Goal: Information Seeking & Learning: Check status

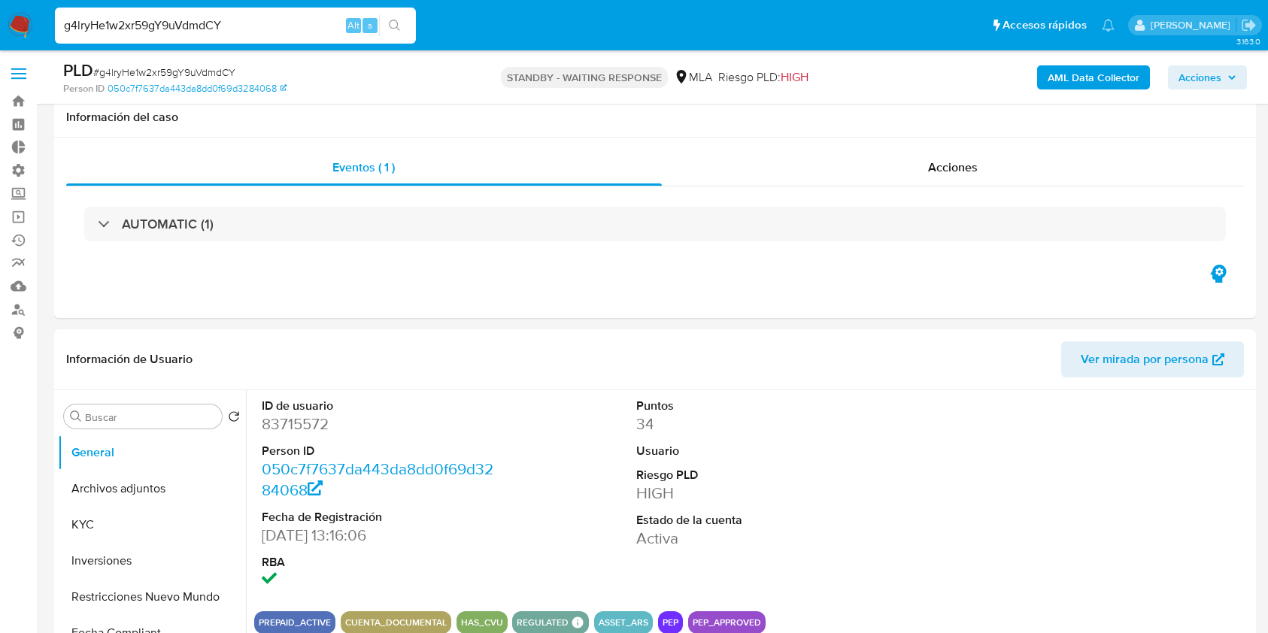
select select "10"
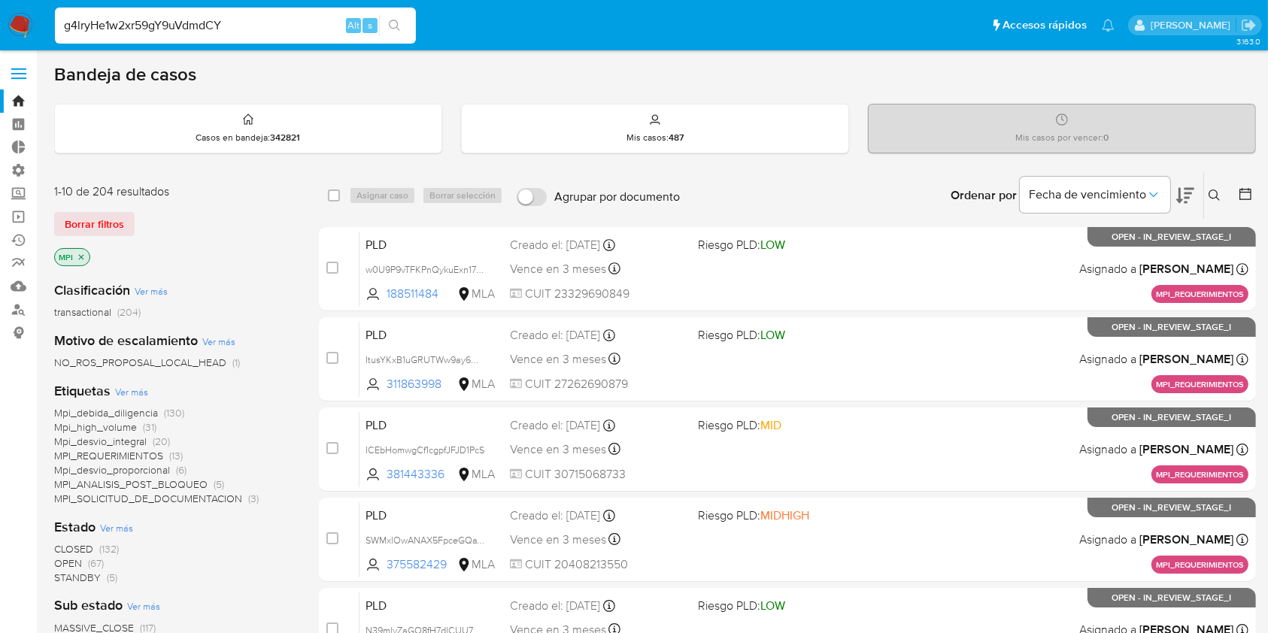
click at [212, 29] on input "g4lryHe1w2xr59gY9uVdmdCY" at bounding box center [235, 26] width 361 height 20
type input "4yxVY0NR1RN70BGxj4xZnjxr"
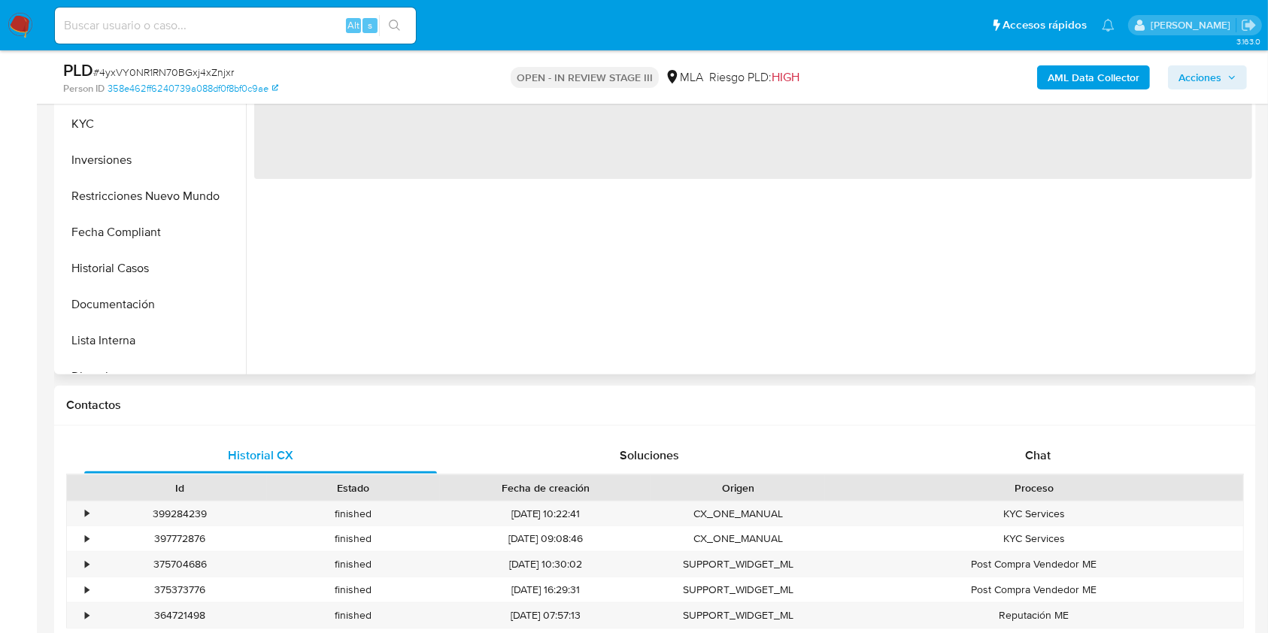
select select "10"
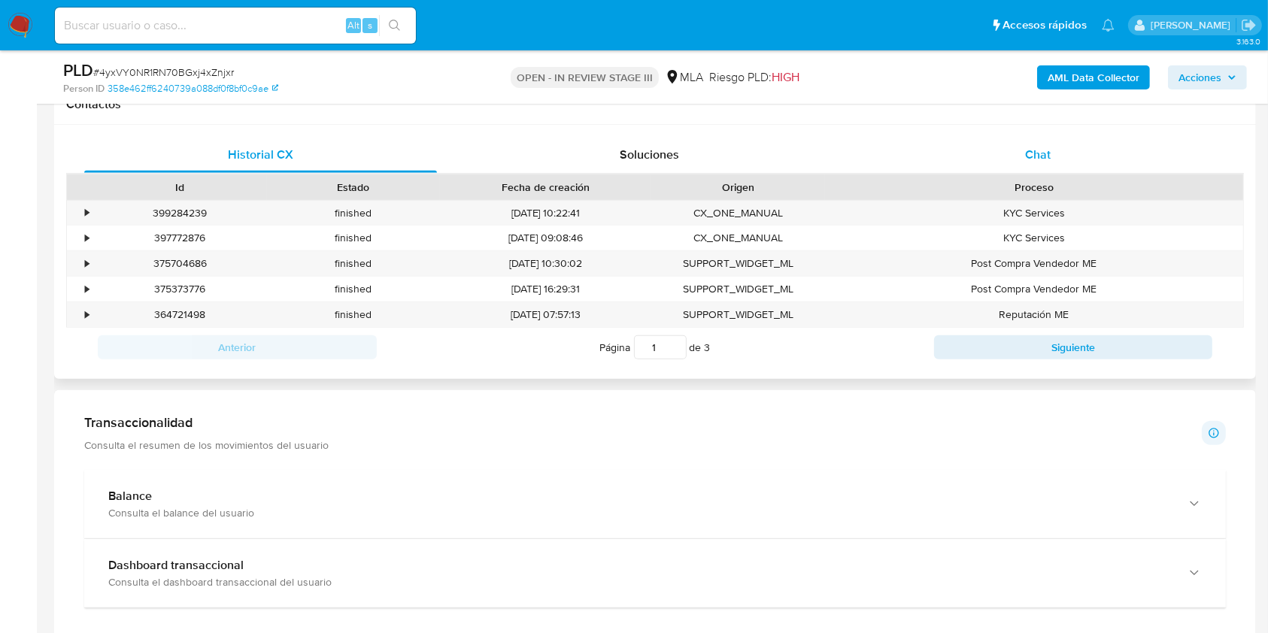
click at [1059, 156] on div "Chat" at bounding box center [1038, 155] width 353 height 36
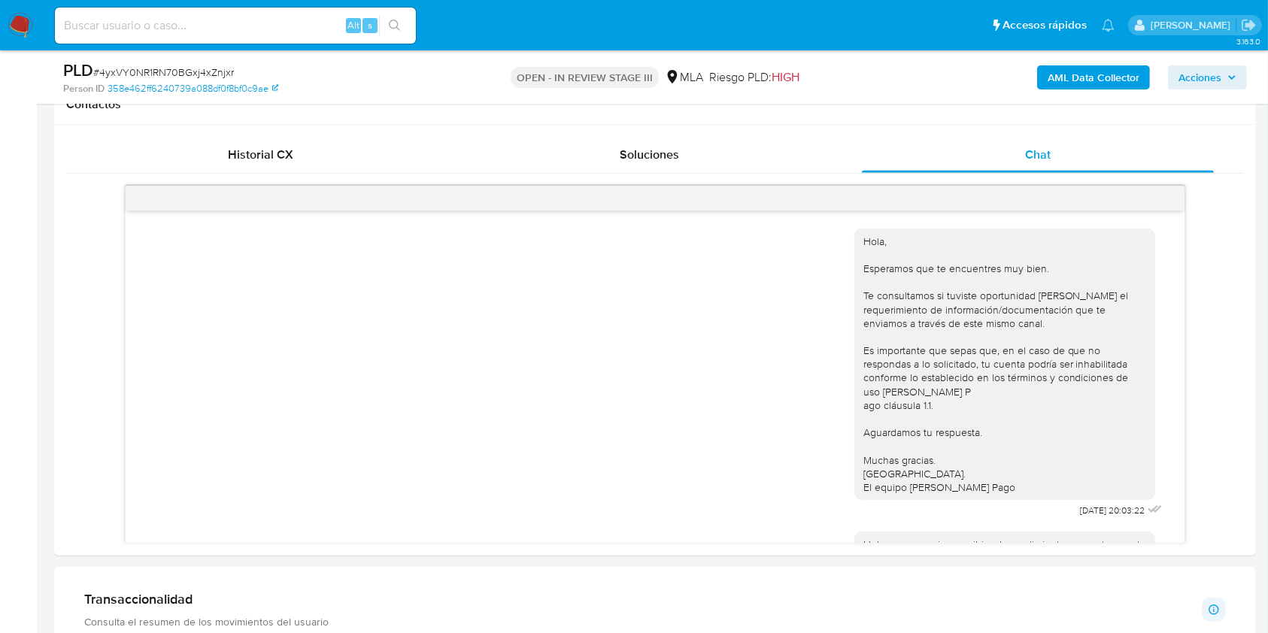
scroll to position [200, 0]
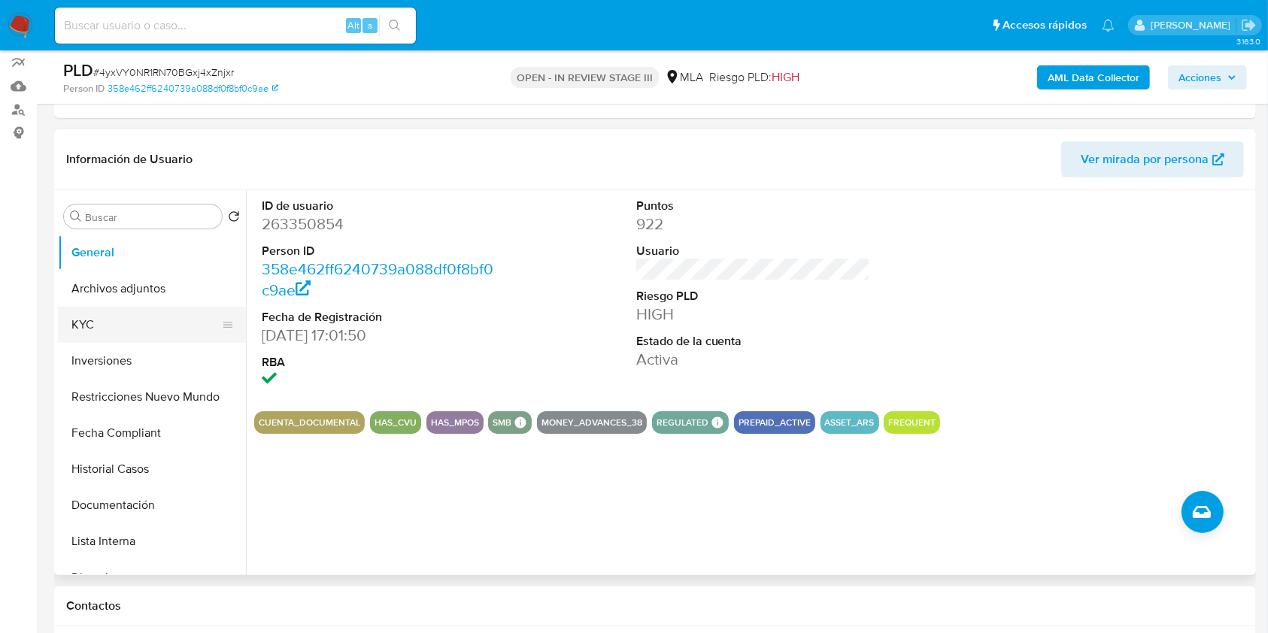
click at [89, 328] on button "KYC" at bounding box center [146, 325] width 176 height 36
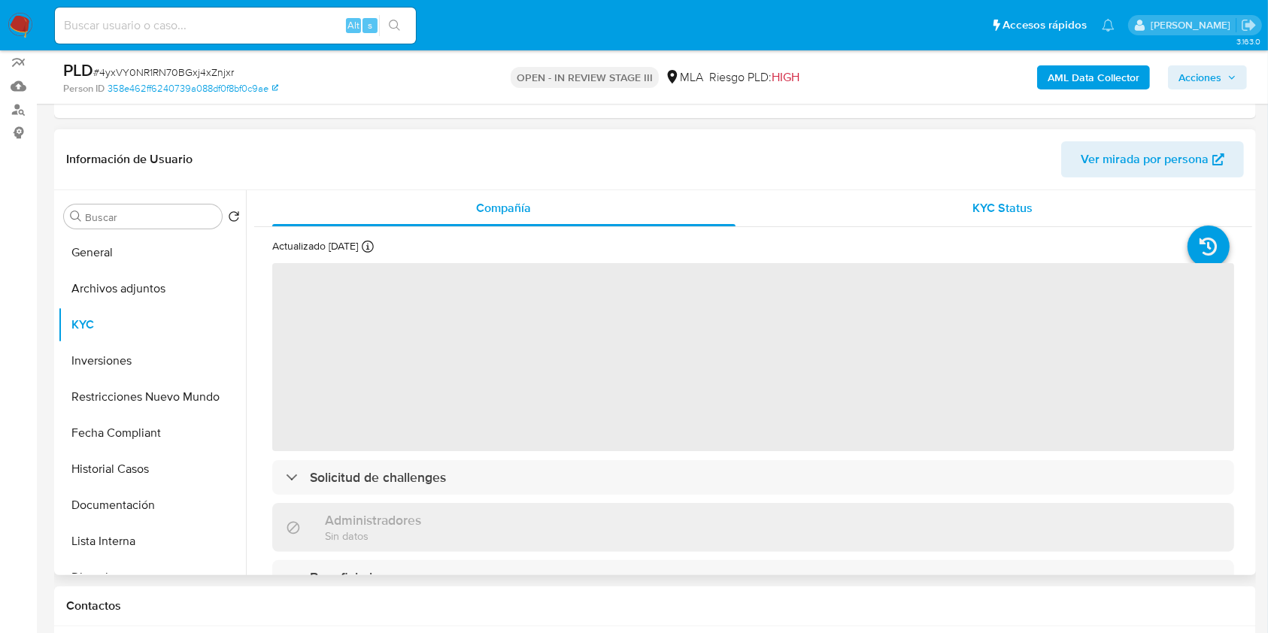
click at [986, 217] on div "KYC Status" at bounding box center [1002, 208] width 463 height 36
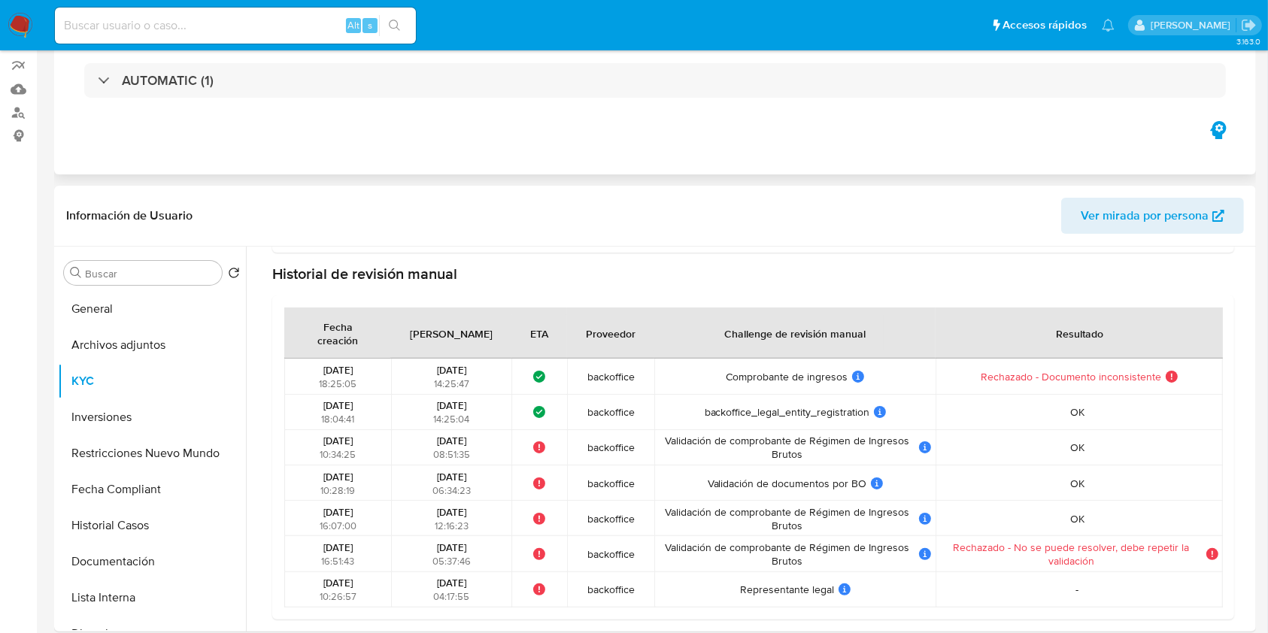
scroll to position [0, 0]
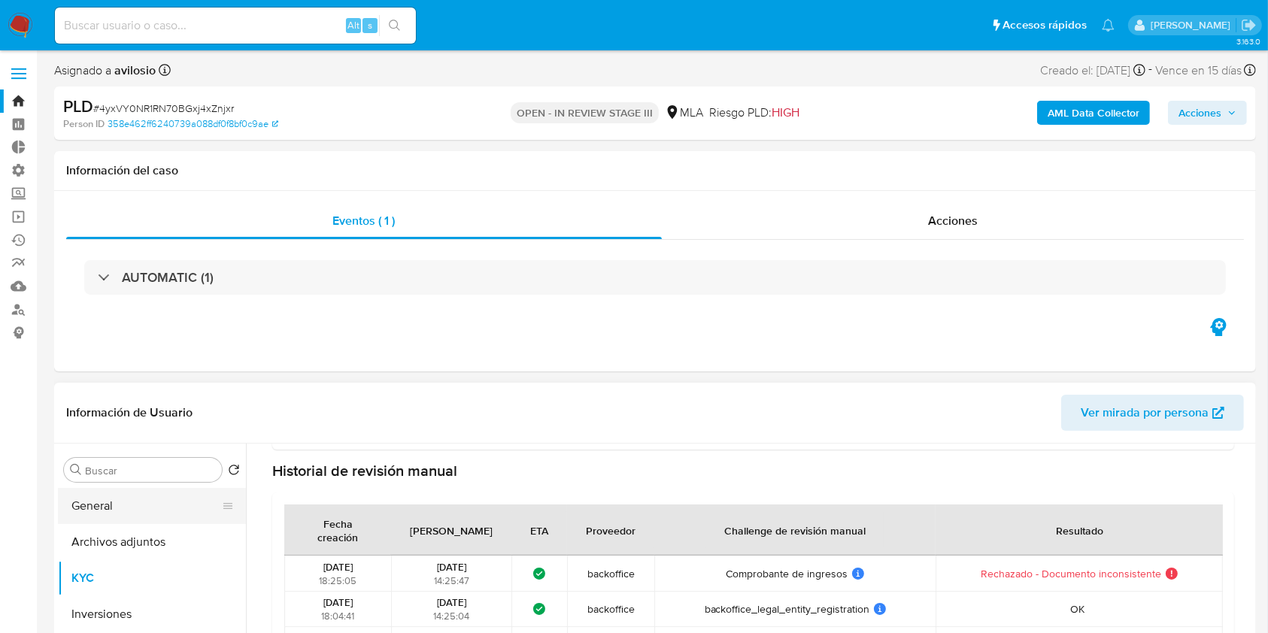
click at [131, 517] on button "General" at bounding box center [146, 506] width 176 height 36
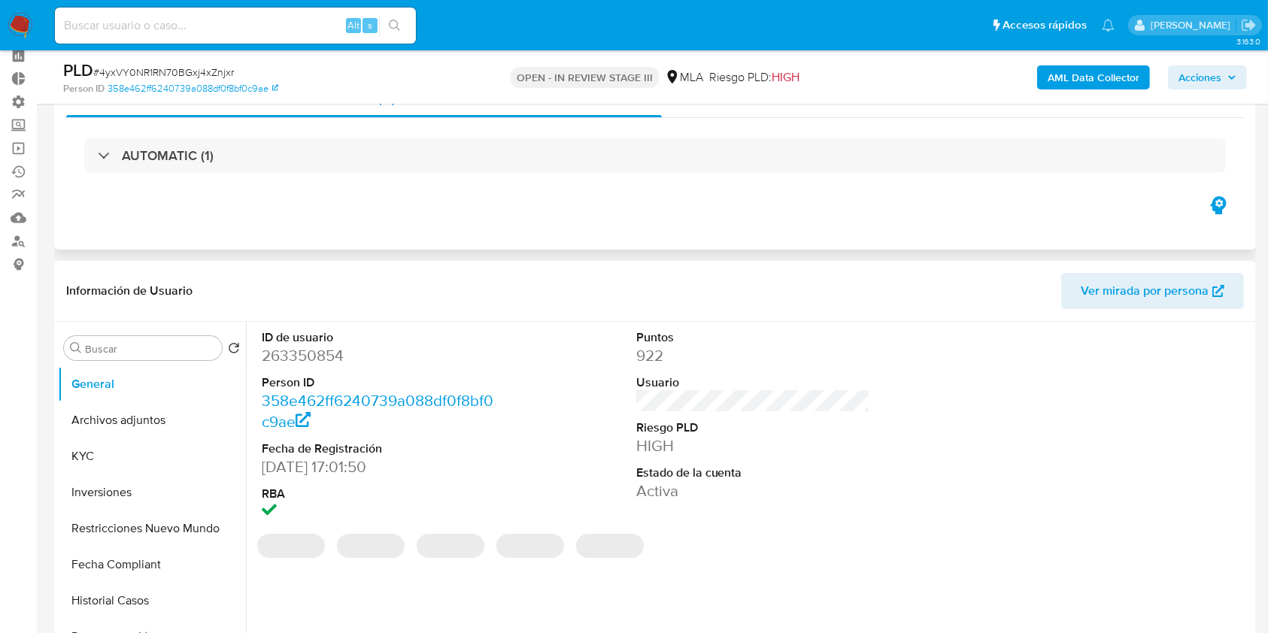
scroll to position [100, 0]
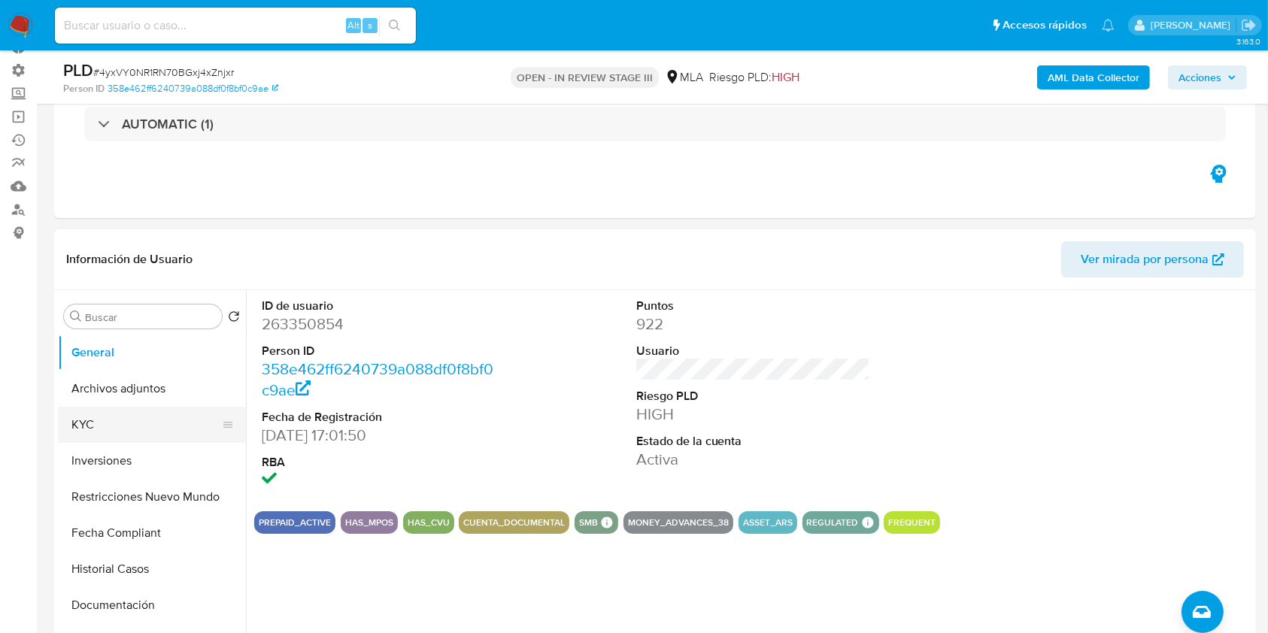
click at [127, 420] on button "KYC" at bounding box center [146, 425] width 176 height 36
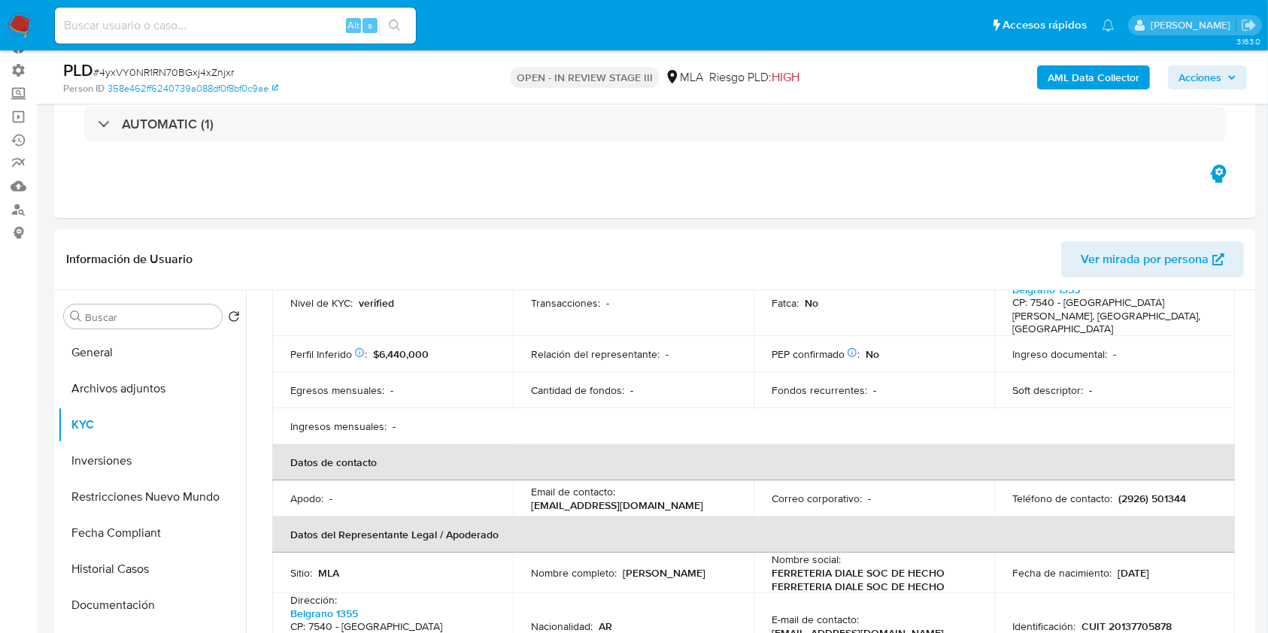
scroll to position [301, 0]
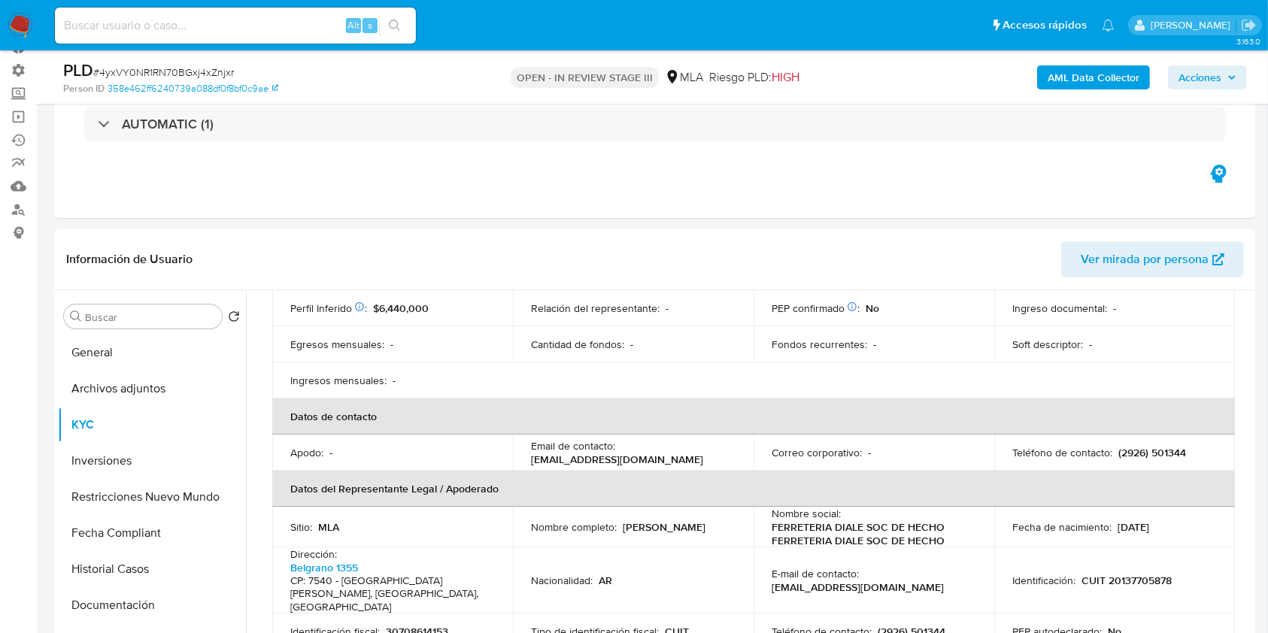
click at [605, 453] on p "ventas@ferreteriadiale.com.ar" at bounding box center [617, 460] width 172 height 14
click at [606, 453] on p "ventas@ferreteriadiale.com.ar" at bounding box center [617, 460] width 172 height 14
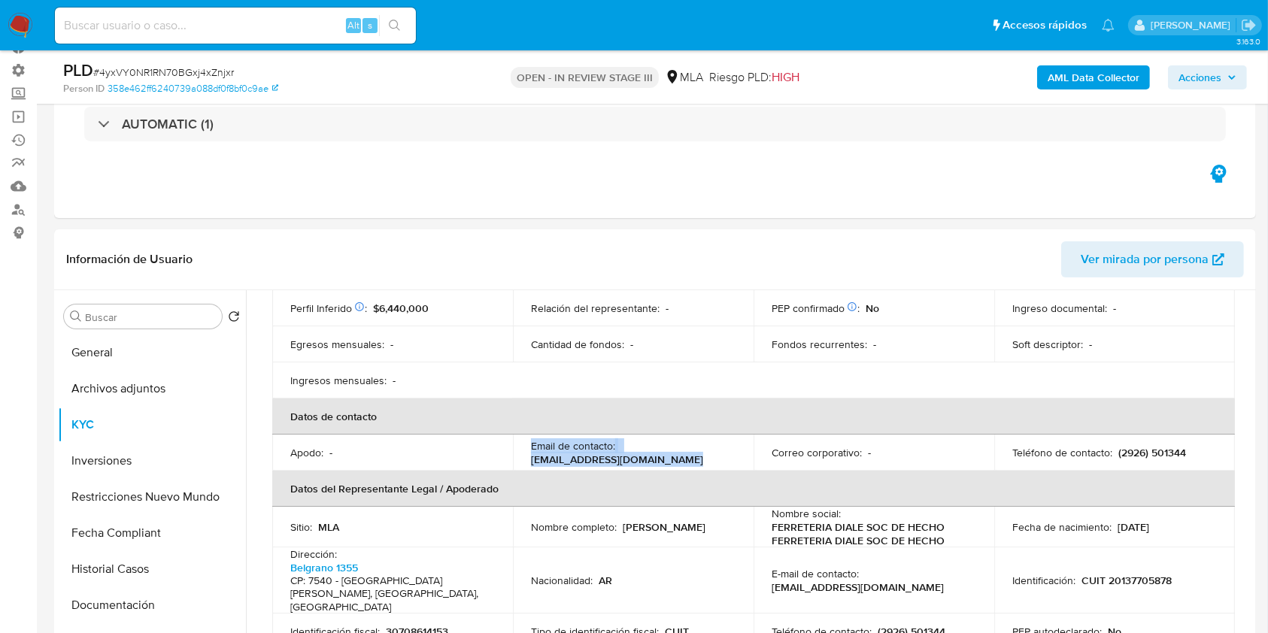
click at [651, 453] on p "ventas@ferreteriadiale.com.ar" at bounding box center [617, 460] width 172 height 14
drag, startPoint x: 681, startPoint y: 448, endPoint x: 520, endPoint y: 444, distance: 161.7
click at [520, 444] on td "Email de contacto : ventas@ferreteriadiale.com.ar" at bounding box center [633, 453] width 241 height 36
copy p "ventas@ferreteriadiale.com.ar"
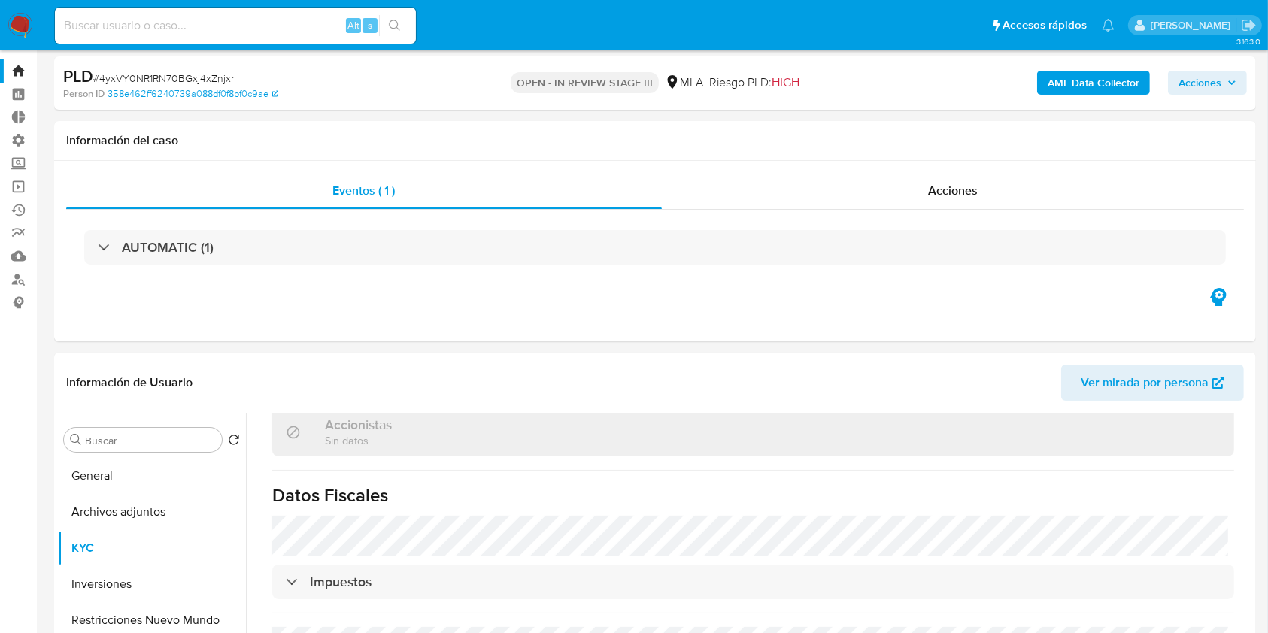
scroll to position [0, 0]
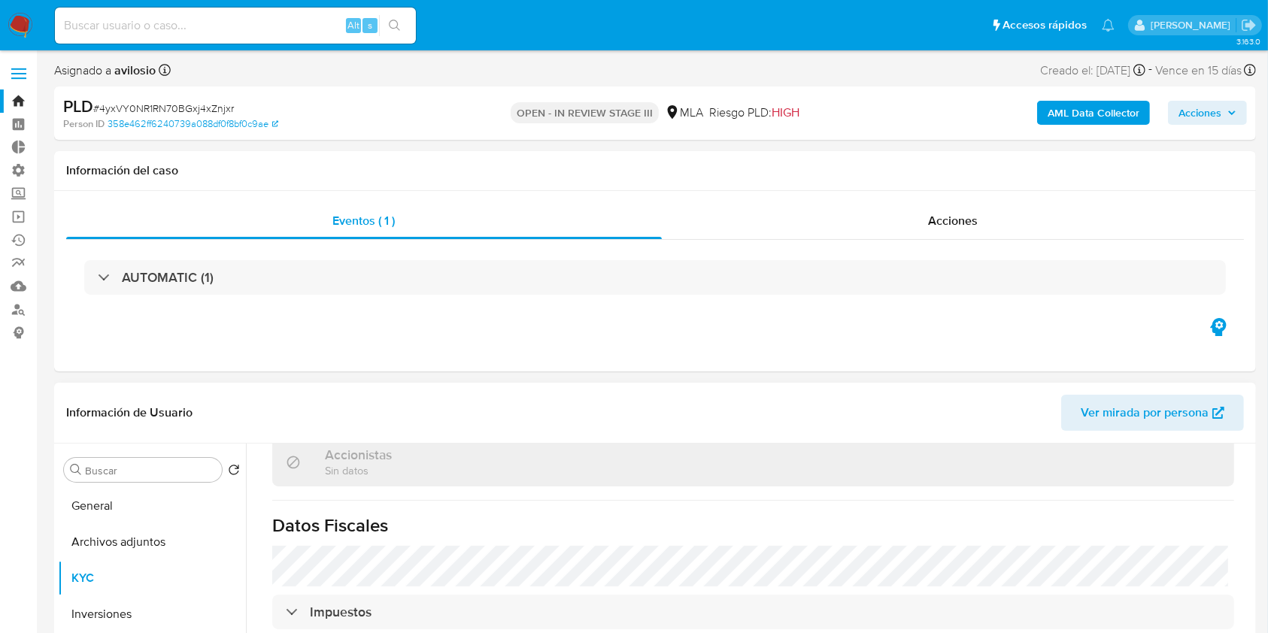
copy p "ventas@ferreteriadiale.com.ar"
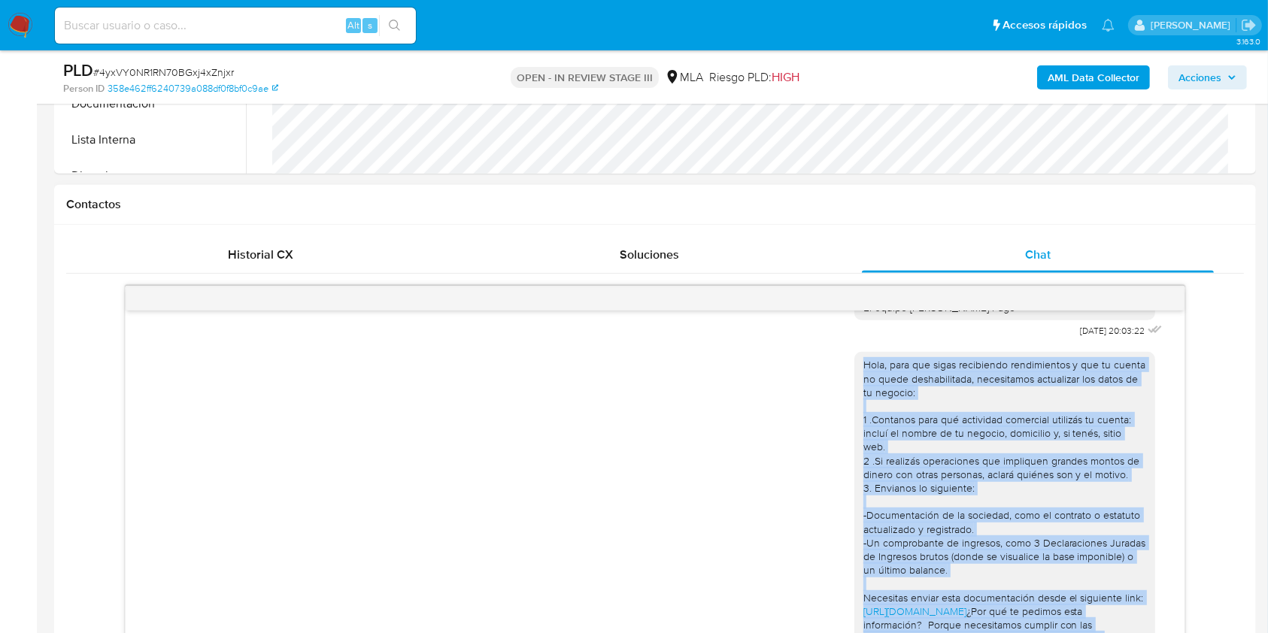
scroll to position [278, 0]
drag, startPoint x: 995, startPoint y: 532, endPoint x: 851, endPoint y: 376, distance: 212.3
click at [863, 376] on div "Hola, para que sigas recibiendo rendimientos y que tu cuenta no quede deshabili…" at bounding box center [1004, 537] width 283 height 356
copy div "Hola, para que sigas recibiendo rendimientos y que tu cuenta no quede deshabili…"
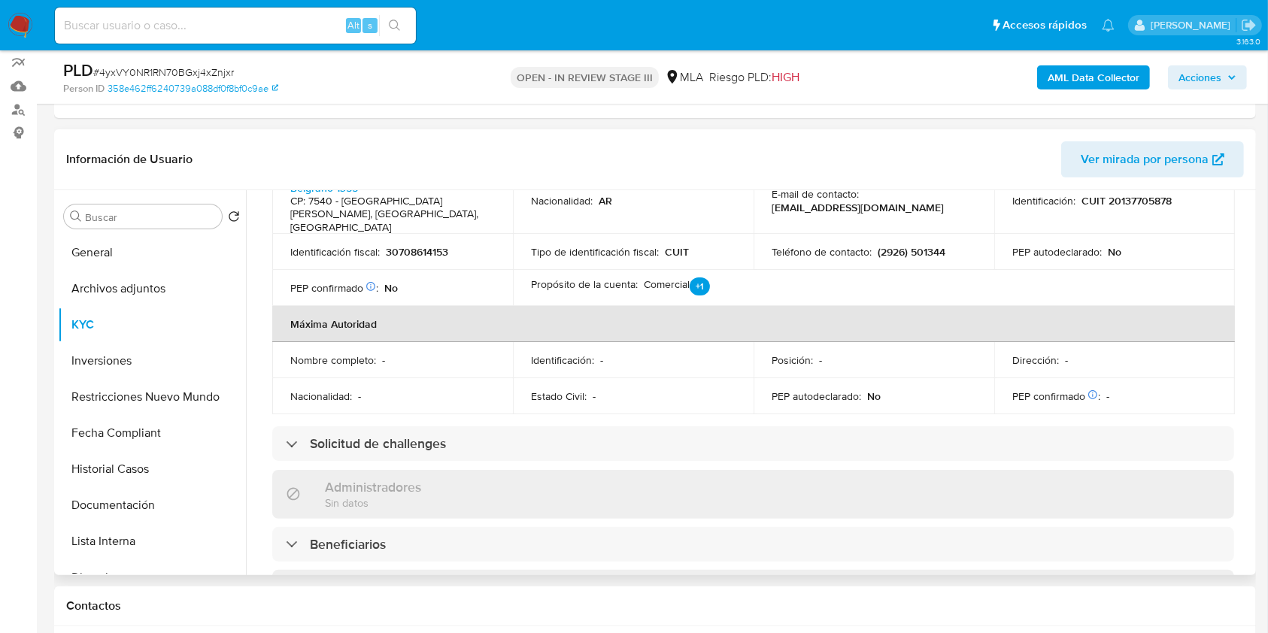
scroll to position [79, 0]
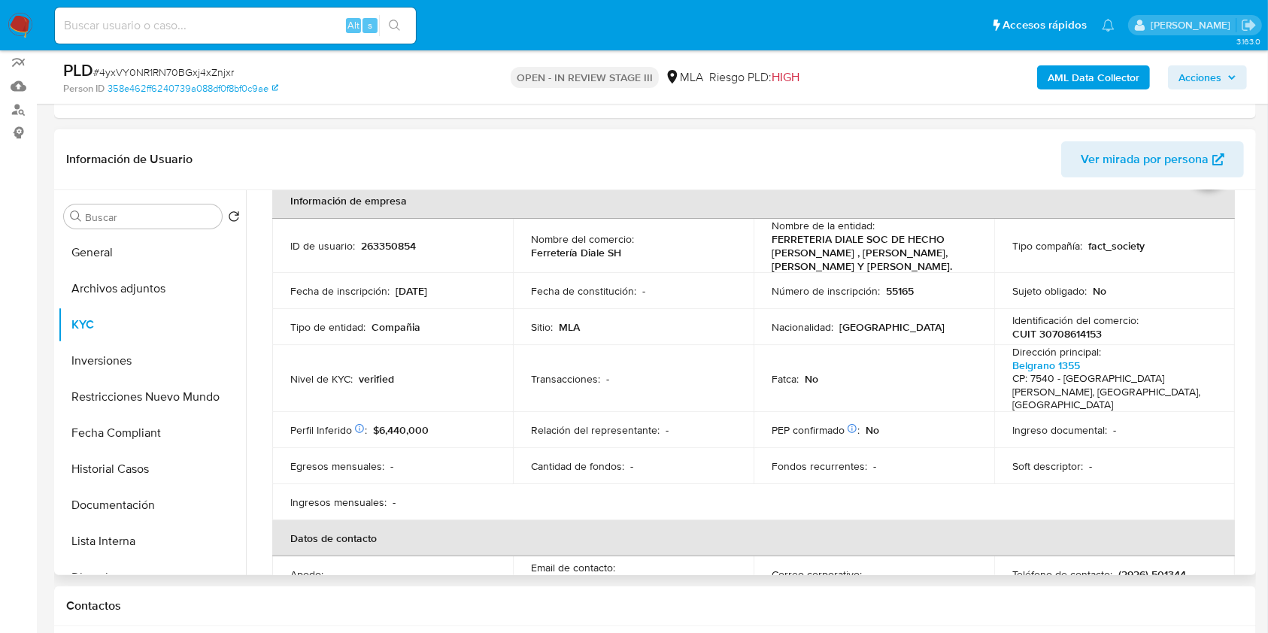
drag, startPoint x: 969, startPoint y: 268, endPoint x: 874, endPoint y: 256, distance: 96.3
click at [874, 256] on div "Nombre de la entidad : FERRETERIA DIALE SOC DE HECHO DE ALEBUENA NESTOR , ALEBU…" at bounding box center [873, 246] width 205 height 54
drag, startPoint x: 762, startPoint y: 239, endPoint x: 857, endPoint y: 243, distance: 95.6
click at [857, 243] on td "Nombre de la entidad : FERRETERIA DIALE SOC DE HECHO DE ALEBUENA NESTOR , ALEBU…" at bounding box center [873, 246] width 241 height 54
copy p "FERRETERIA DIALE"
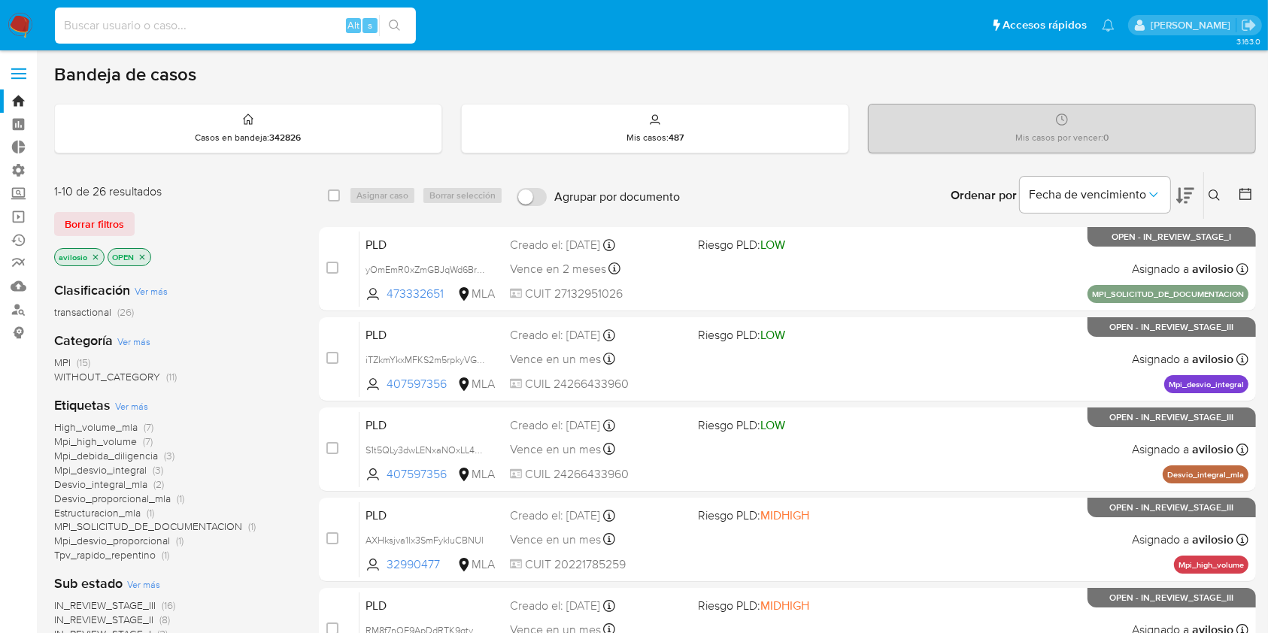
click at [270, 21] on input at bounding box center [235, 26] width 361 height 20
paste input "uAwEDUr44wtRLT9tQOhaFKPr"
type input "uAwEDUr44wtRLT9tQOhaFKPr"
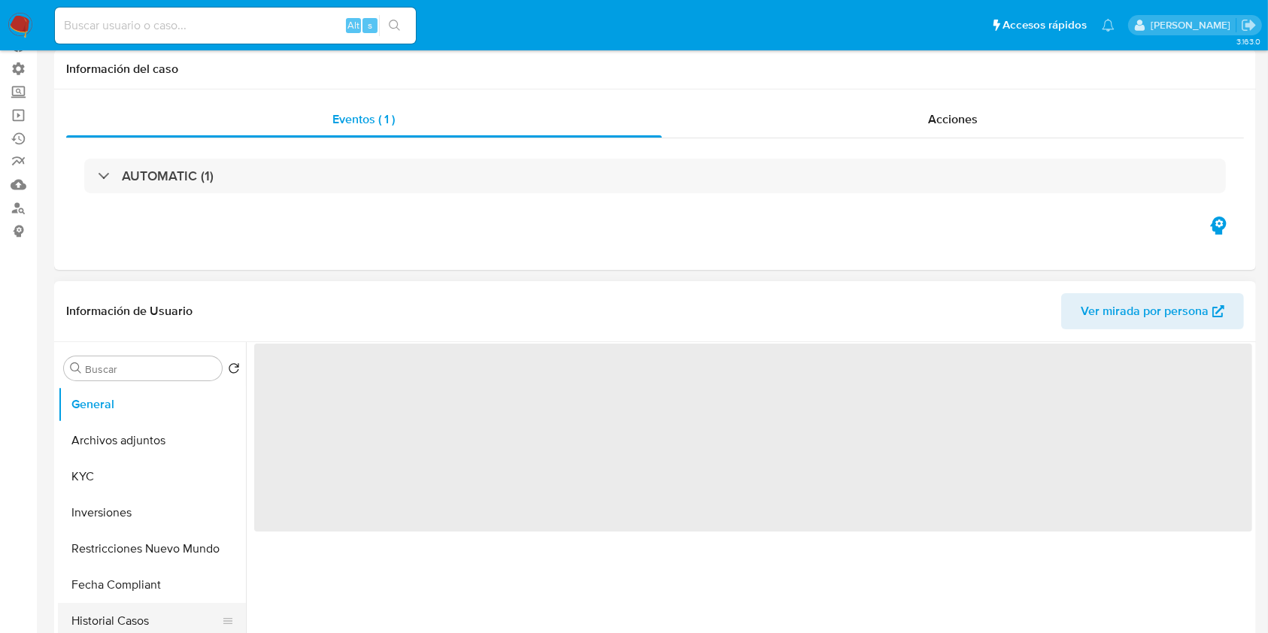
scroll to position [200, 0]
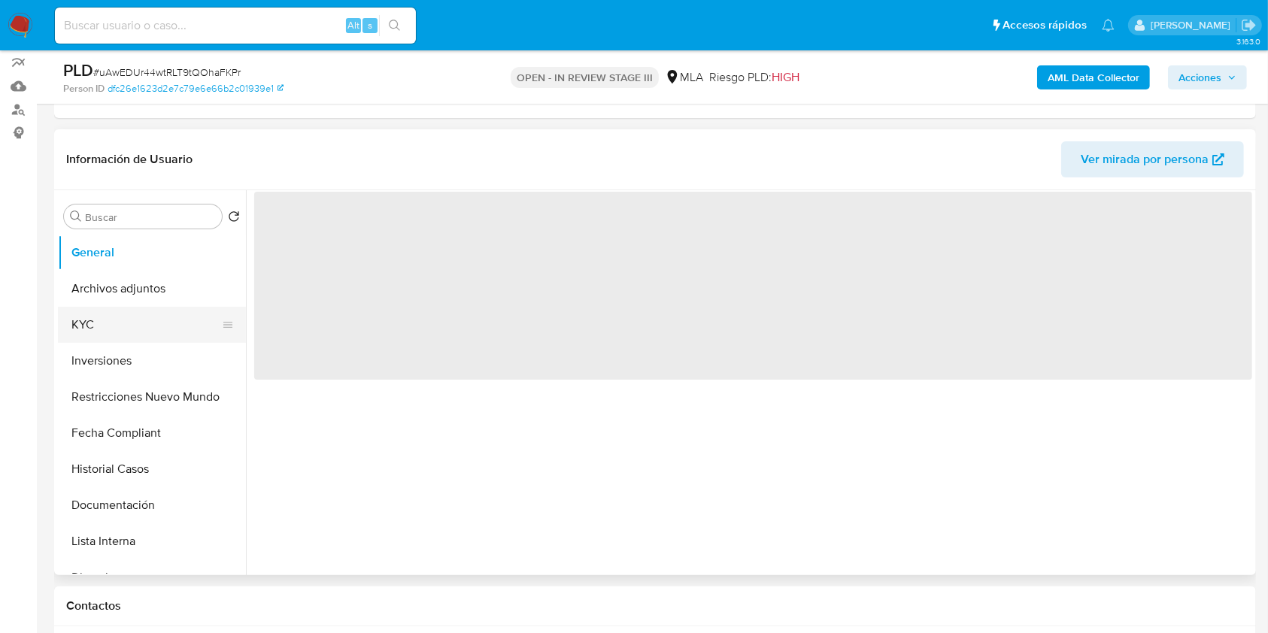
click at [111, 315] on button "KYC" at bounding box center [146, 325] width 176 height 36
select select "10"
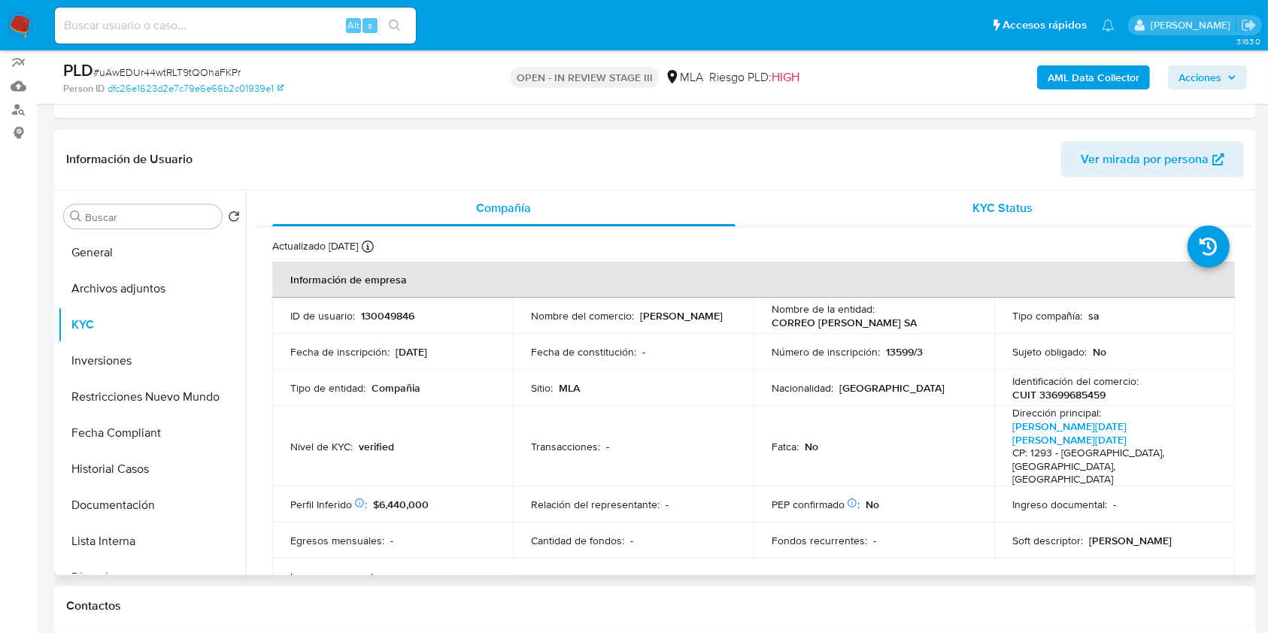
click at [1008, 215] on span "KYC Status" at bounding box center [1002, 207] width 60 height 17
